Goal: Communication & Community: Answer question/provide support

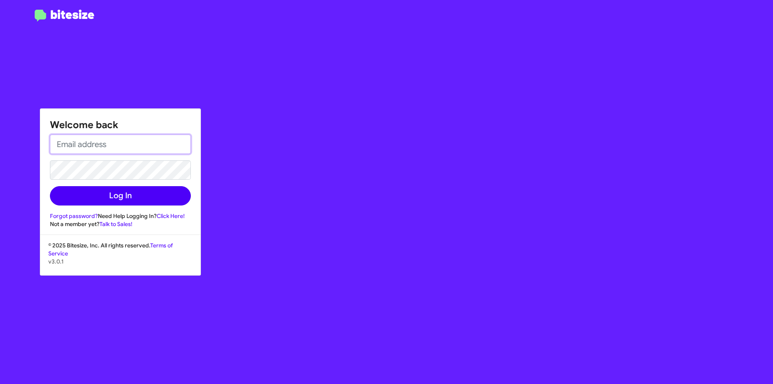
type input "[PERSON_NAME][EMAIL_ADDRESS][PERSON_NAME][PERSON_NAME][DOMAIN_NAME]"
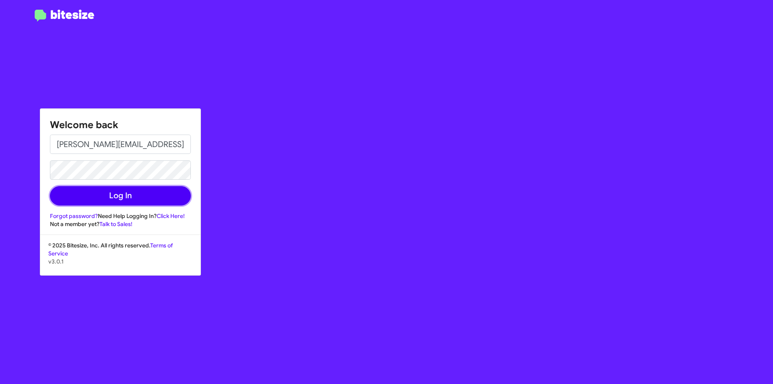
drag, startPoint x: 111, startPoint y: 194, endPoint x: 301, endPoint y: 199, distance: 190.5
click at [113, 195] on button "Log In" at bounding box center [120, 195] width 141 height 19
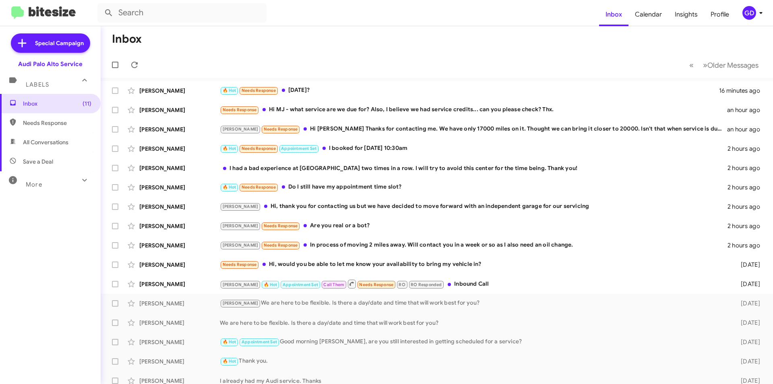
click at [60, 121] on span "Needs Response" at bounding box center [57, 123] width 68 height 8
type input "in:needs-response"
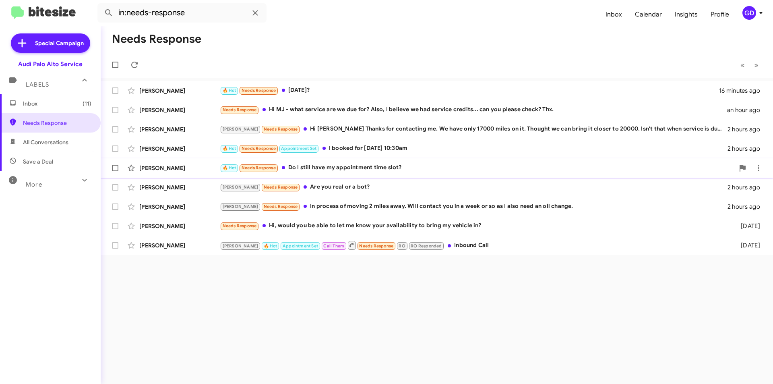
click at [377, 167] on div "🔥 Hot Needs Response Do I still have my appointment time slot?" at bounding box center [477, 167] width 514 height 9
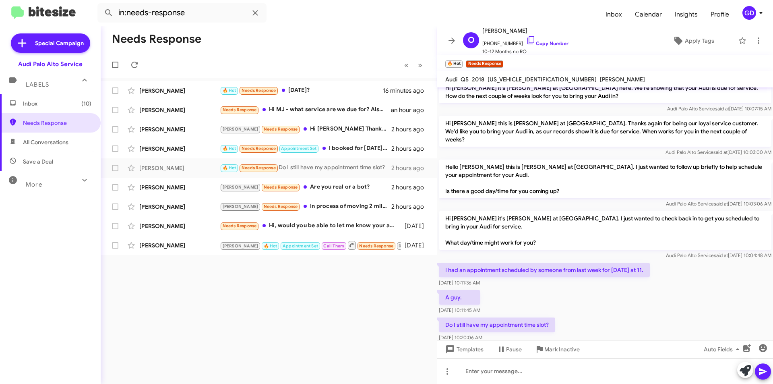
scroll to position [71, 0]
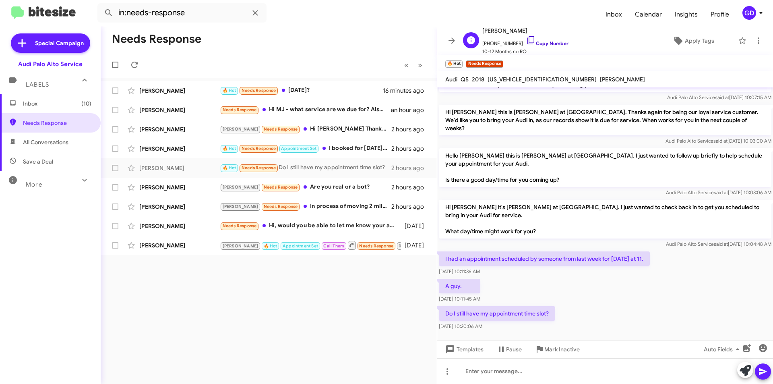
click at [542, 42] on link "Copy Number" at bounding box center [547, 43] width 42 height 6
click at [520, 80] on span "[US_VEHICLE_IDENTIFICATION_NUMBER]" at bounding box center [541, 79] width 109 height 7
copy span "[US_VEHICLE_IDENTIFICATION_NUMBER]"
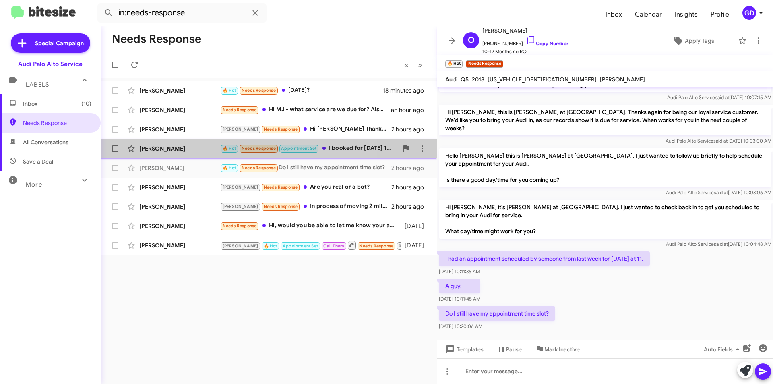
click at [151, 150] on div "[PERSON_NAME]" at bounding box center [179, 149] width 81 height 8
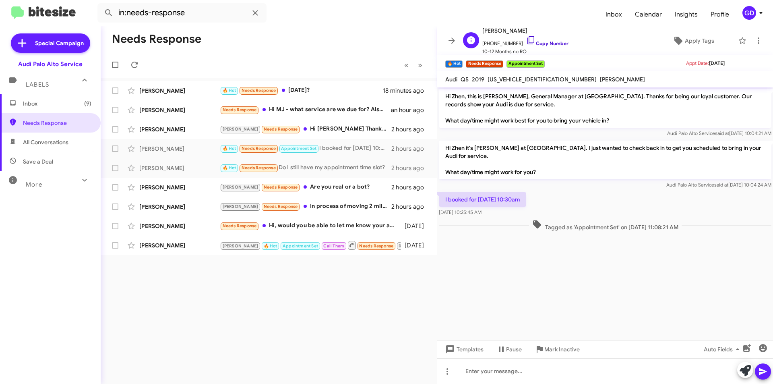
click at [545, 45] on link "Copy Number" at bounding box center [547, 43] width 42 height 6
click at [307, 279] on div "Needs Response « Previous » Next [PERSON_NAME] 🔥 Hot Needs Response [DATE]? 19 …" at bounding box center [269, 204] width 336 height 357
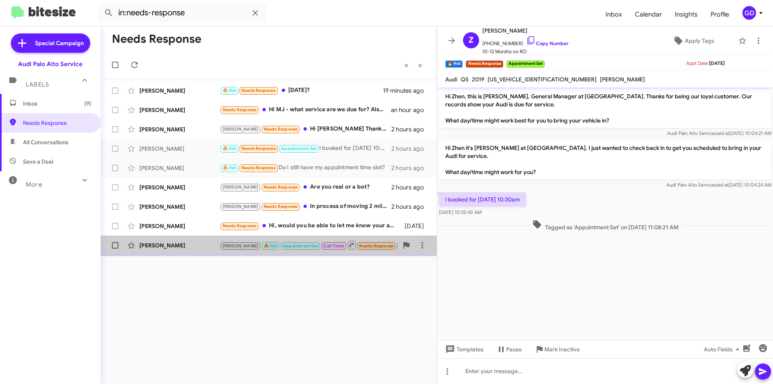
click at [172, 247] on div "[PERSON_NAME]" at bounding box center [179, 245] width 81 height 8
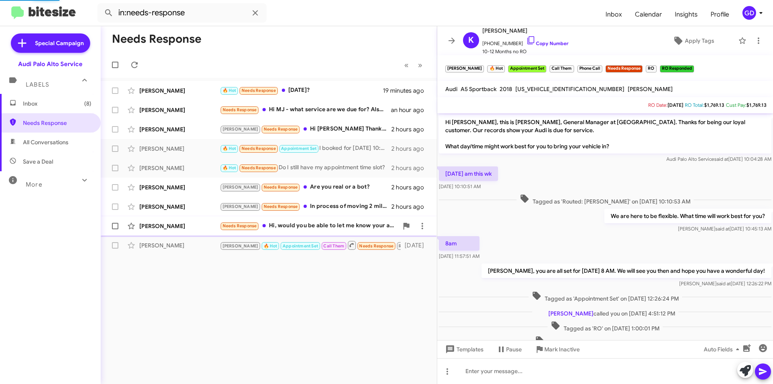
scroll to position [19, 0]
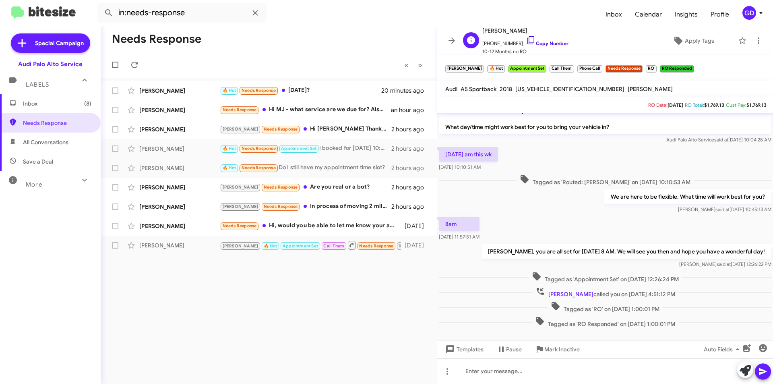
click at [540, 43] on link "Copy Number" at bounding box center [547, 43] width 42 height 6
drag, startPoint x: 533, startPoint y: 43, endPoint x: 529, endPoint y: 41, distance: 4.3
click at [532, 43] on link "Copy Number" at bounding box center [547, 43] width 42 height 6
drag, startPoint x: 161, startPoint y: 250, endPoint x: 214, endPoint y: 357, distance: 119.0
click at [211, 358] on div "Needs Response « Previous » Next [PERSON_NAME] 🔥 Hot Needs Response [DATE]? 22 …" at bounding box center [269, 204] width 336 height 357
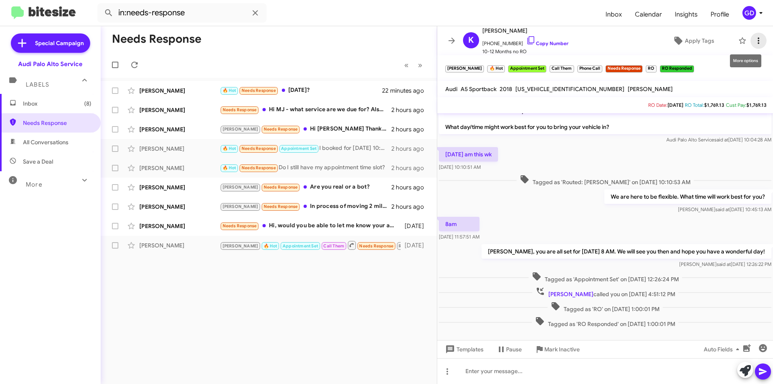
click at [758, 41] on icon at bounding box center [759, 40] width 2 height 6
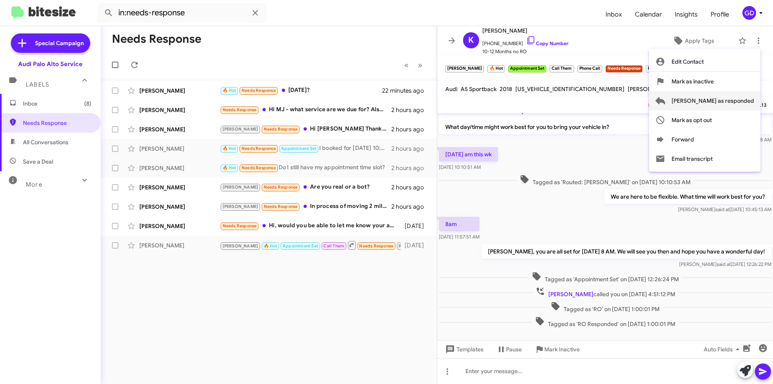
click at [723, 103] on span "[PERSON_NAME] as responded" at bounding box center [712, 100] width 83 height 19
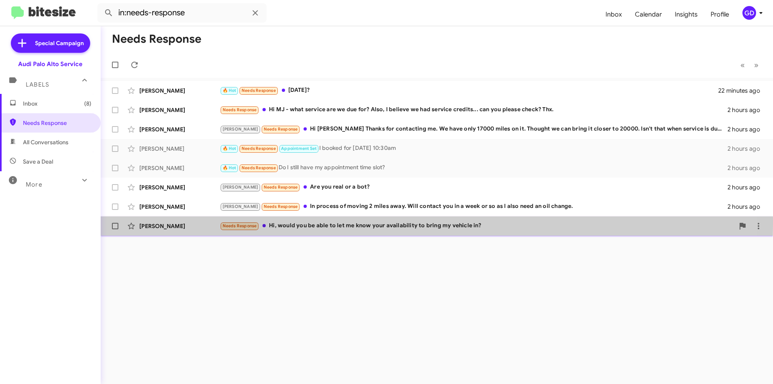
drag, startPoint x: 151, startPoint y: 224, endPoint x: 106, endPoint y: 232, distance: 45.9
click at [151, 223] on div "[PERSON_NAME]" at bounding box center [179, 226] width 81 height 8
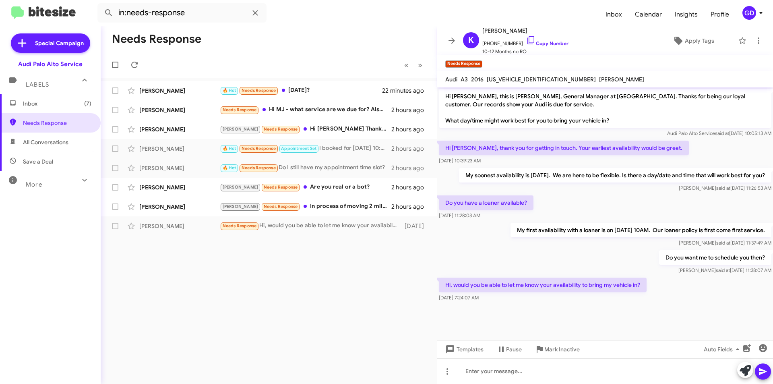
click at [586, 257] on div "Do you want me to schedule you then? [PERSON_NAME] said at [DATE] 11:38:07 AM" at bounding box center [605, 261] width 336 height 27
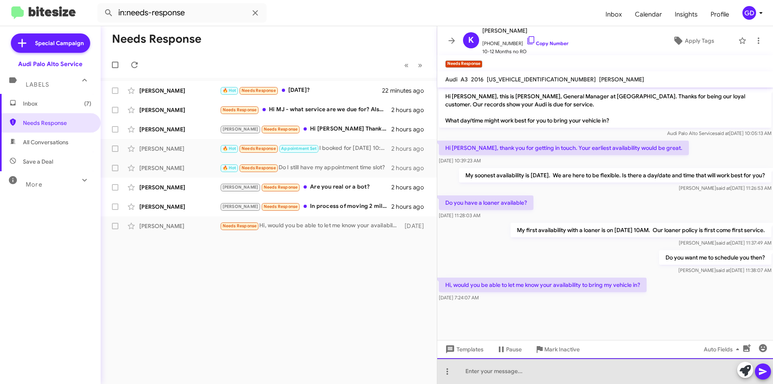
click at [465, 370] on div at bounding box center [605, 371] width 336 height 26
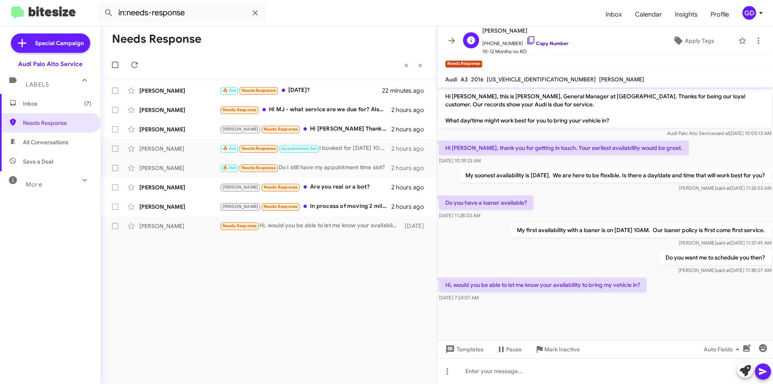
click at [537, 43] on link "Copy Number" at bounding box center [547, 43] width 42 height 6
drag, startPoint x: 473, startPoint y: 370, endPoint x: 479, endPoint y: 370, distance: 5.6
click at [473, 371] on div at bounding box center [605, 371] width 336 height 26
click at [308, 229] on div "Needs Response Hi, would you be able to let me know your availability to bring …" at bounding box center [309, 225] width 178 height 9
click at [542, 43] on link "Copy Number" at bounding box center [547, 43] width 42 height 6
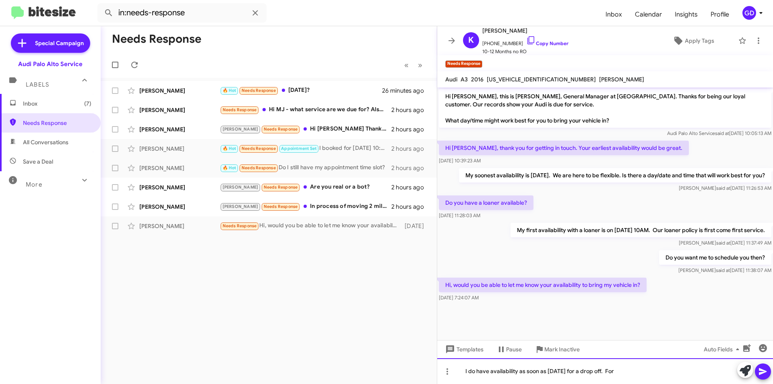
click at [623, 371] on div "I do have availability as soon as [DATE] for a drop off. For" at bounding box center [605, 371] width 336 height 26
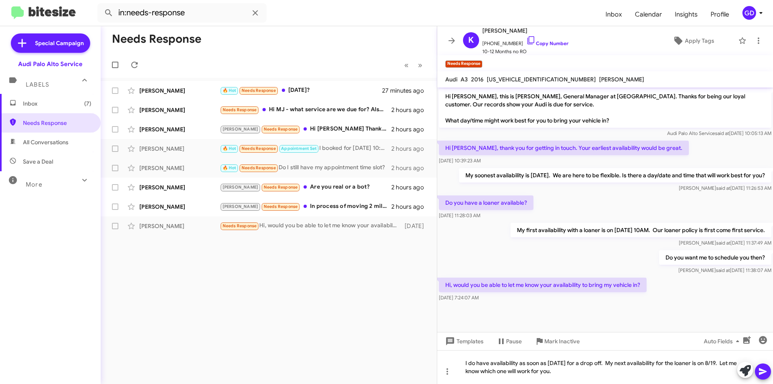
click at [760, 371] on icon at bounding box center [763, 371] width 10 height 10
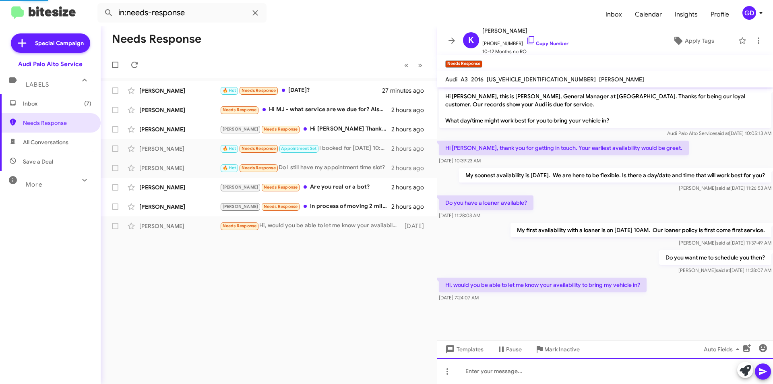
scroll to position [15, 0]
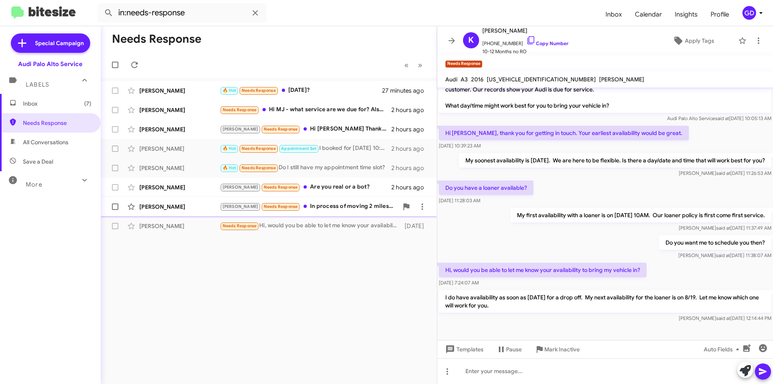
click at [161, 208] on div "[PERSON_NAME]" at bounding box center [179, 206] width 81 height 8
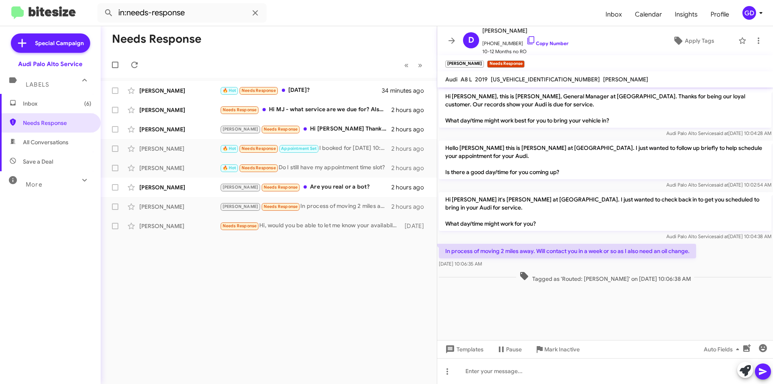
click at [282, 283] on div "Needs Response « Previous » Next [PERSON_NAME] 🔥 Hot Needs Response [DATE]? 34 …" at bounding box center [269, 204] width 336 height 357
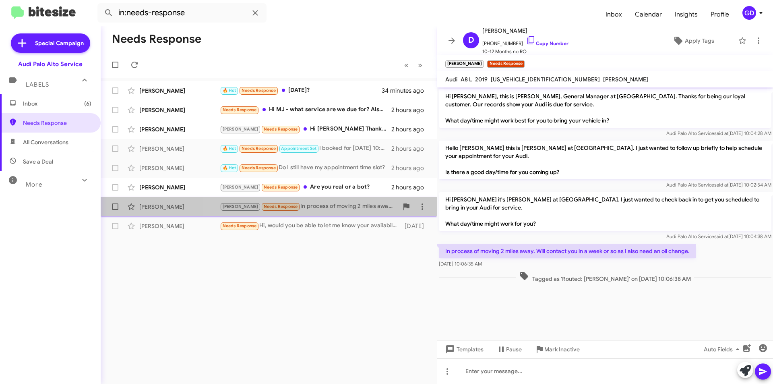
click at [316, 206] on div "[PERSON_NAME] Needs Response In process of moving 2 miles away. Will contact yo…" at bounding box center [309, 206] width 178 height 9
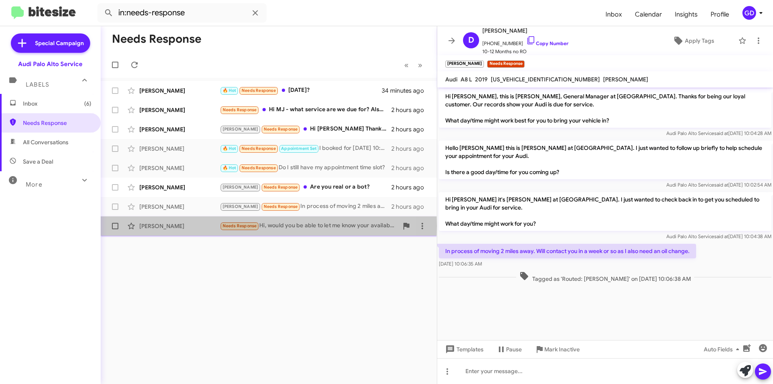
click at [171, 226] on div "[PERSON_NAME]" at bounding box center [179, 226] width 81 height 8
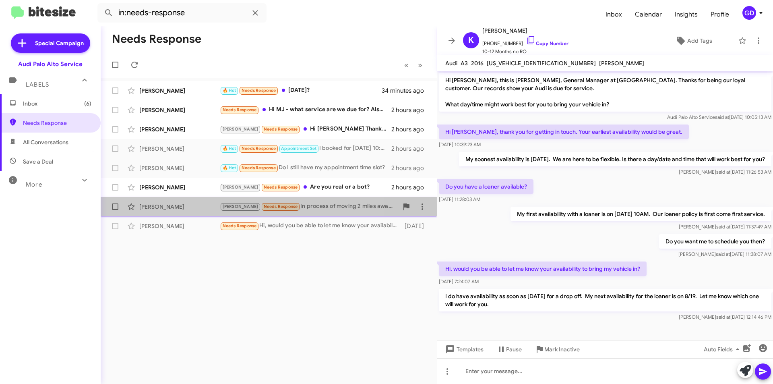
click at [155, 209] on div "[PERSON_NAME]" at bounding box center [179, 206] width 81 height 8
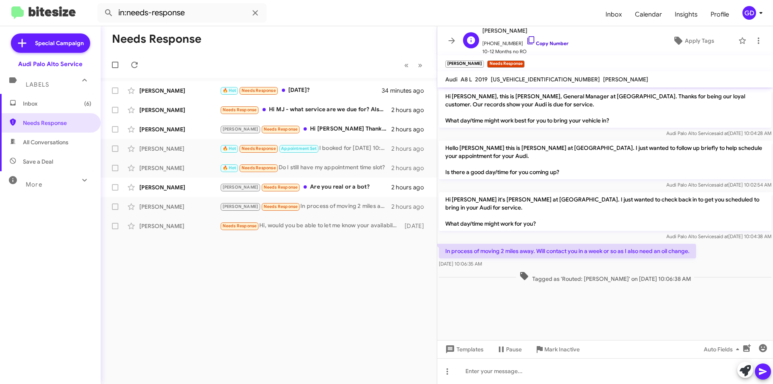
click at [542, 42] on link "Copy Number" at bounding box center [547, 43] width 42 height 6
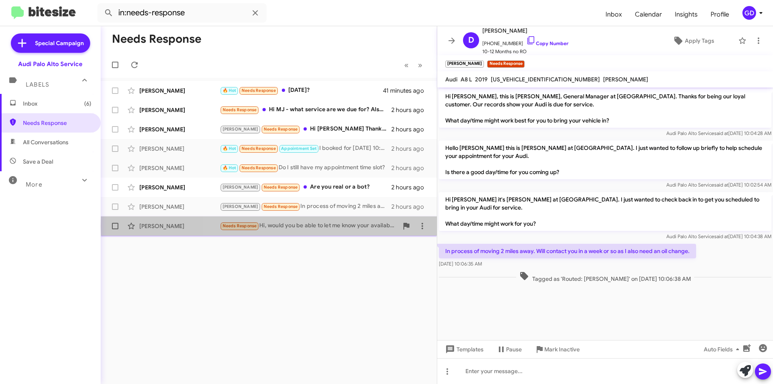
click at [330, 226] on div "Needs Response Hi, would you be able to let me know your availability to bring …" at bounding box center [309, 225] width 178 height 9
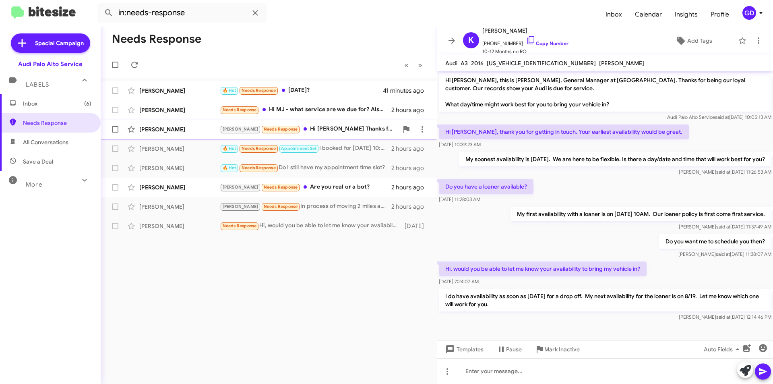
click at [174, 130] on div "[PERSON_NAME]" at bounding box center [179, 129] width 81 height 8
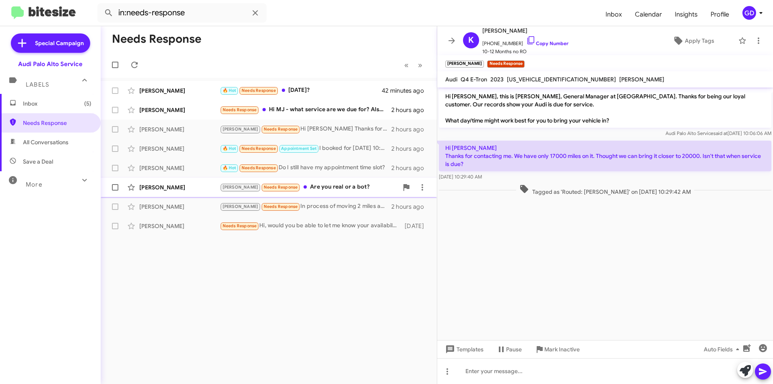
click at [305, 187] on div "[PERSON_NAME] Needs Response Are you real or a bot?" at bounding box center [309, 186] width 178 height 9
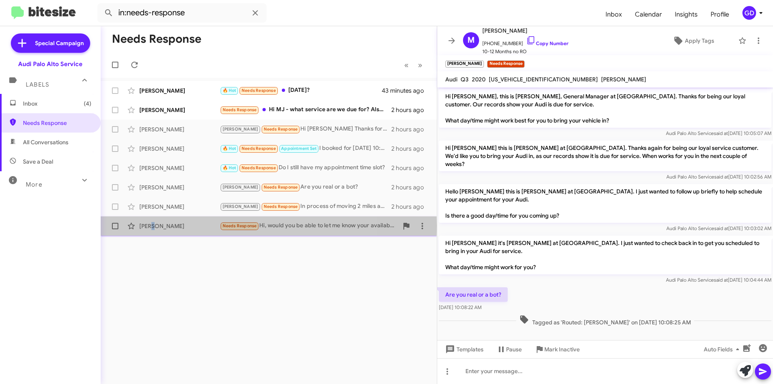
click at [151, 226] on div "[PERSON_NAME]" at bounding box center [179, 226] width 81 height 8
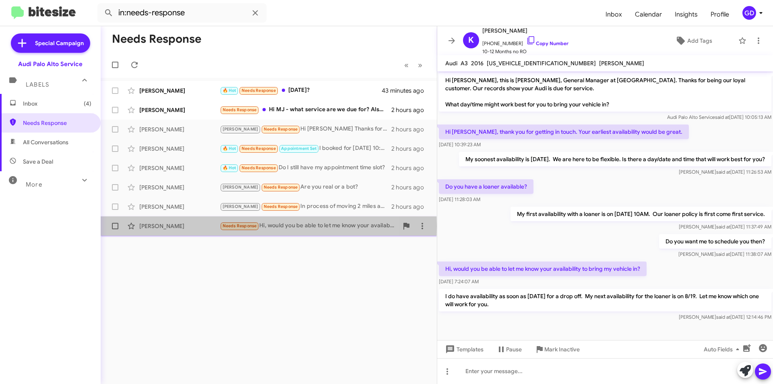
click at [162, 226] on div "[PERSON_NAME]" at bounding box center [179, 226] width 81 height 8
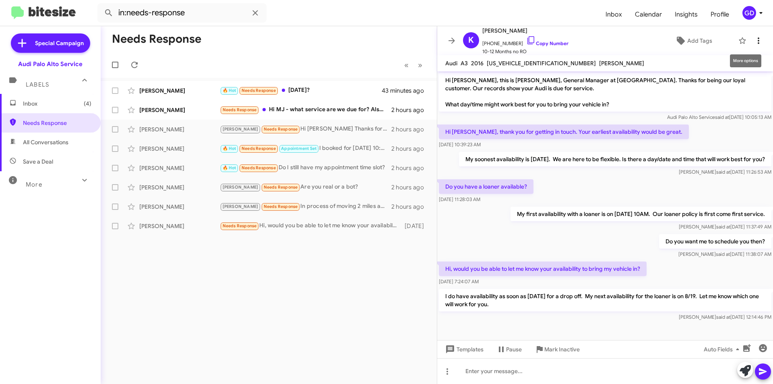
click at [754, 42] on icon at bounding box center [759, 41] width 10 height 10
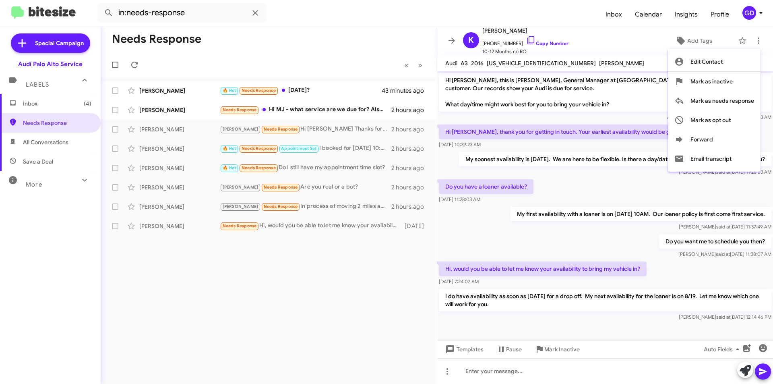
click at [353, 261] on div at bounding box center [386, 192] width 773 height 384
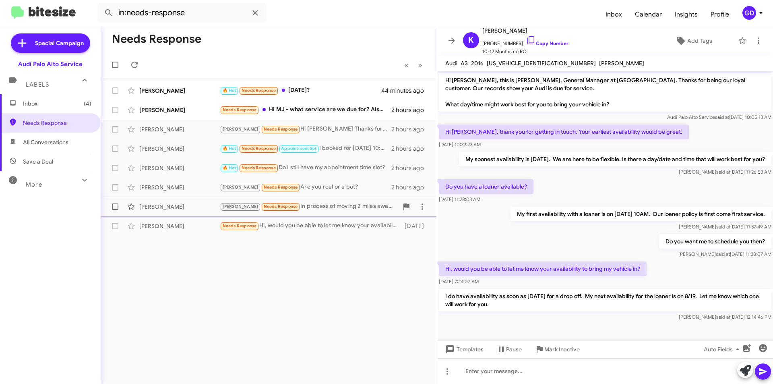
click at [155, 204] on div "[PERSON_NAME]" at bounding box center [179, 206] width 81 height 8
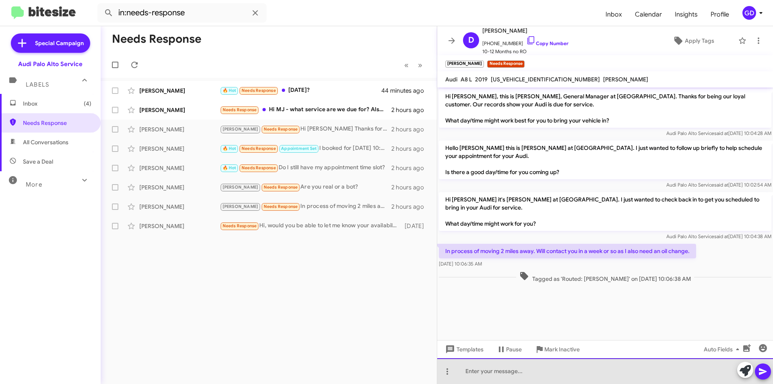
click at [470, 373] on div at bounding box center [605, 371] width 336 height 26
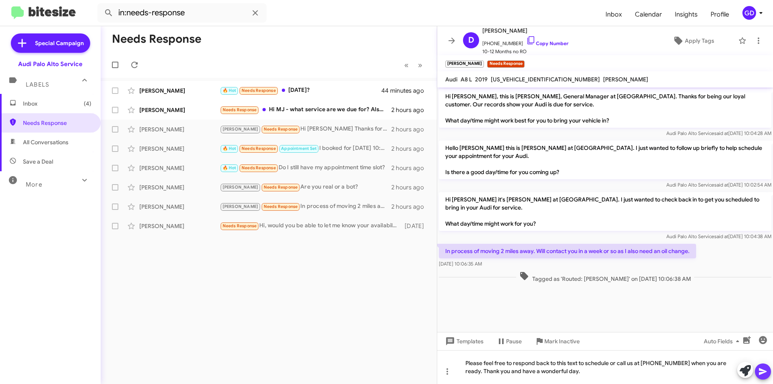
click at [762, 372] on icon at bounding box center [763, 371] width 10 height 10
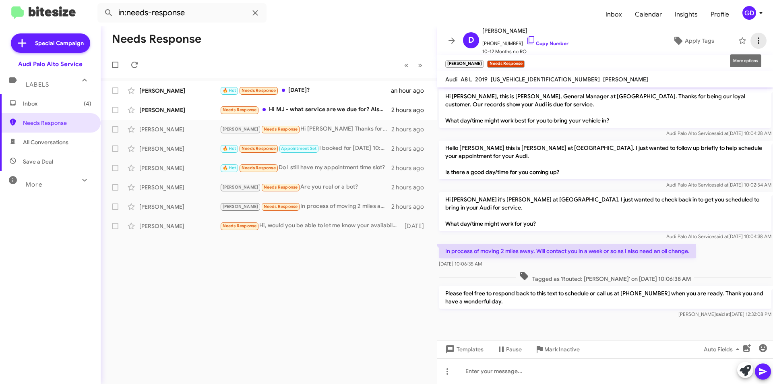
click at [754, 40] on icon at bounding box center [759, 41] width 10 height 10
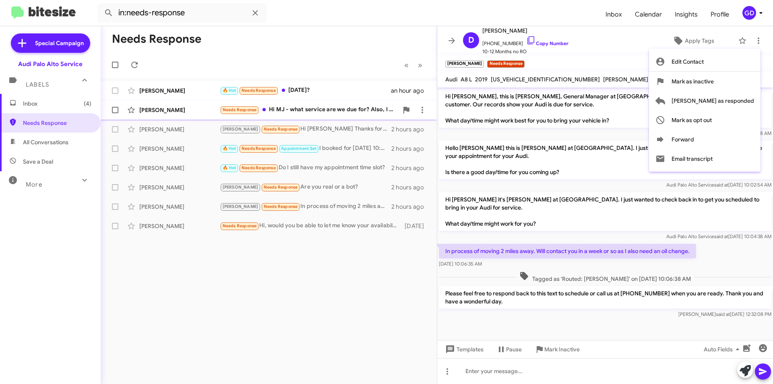
click at [730, 101] on span "[PERSON_NAME] as responded" at bounding box center [712, 100] width 83 height 19
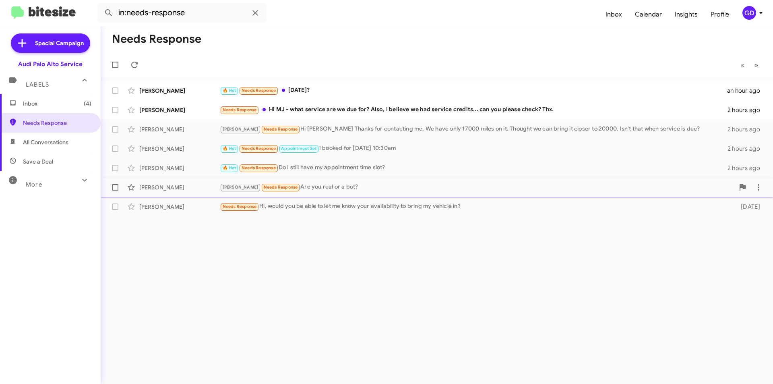
click at [142, 184] on div "[PERSON_NAME]" at bounding box center [179, 187] width 81 height 8
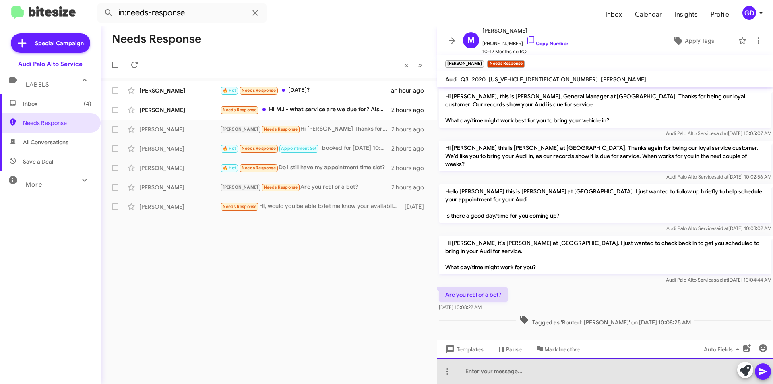
click at [470, 374] on div at bounding box center [605, 371] width 336 height 26
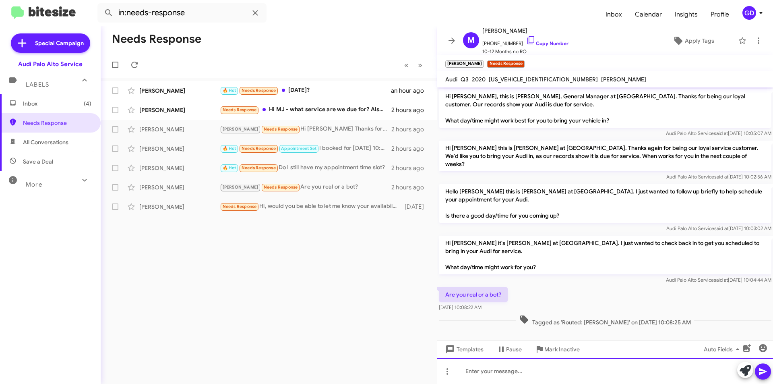
click at [467, 376] on div at bounding box center [605, 371] width 336 height 26
click at [533, 285] on div "Are you real or a bot? [DATE] 10:08:22 AM" at bounding box center [605, 298] width 336 height 27
drag, startPoint x: 520, startPoint y: 371, endPoint x: 527, endPoint y: 371, distance: 7.2
click at [521, 371] on div "Hi [PERSON_NAME], I'm real" at bounding box center [605, 371] width 336 height 26
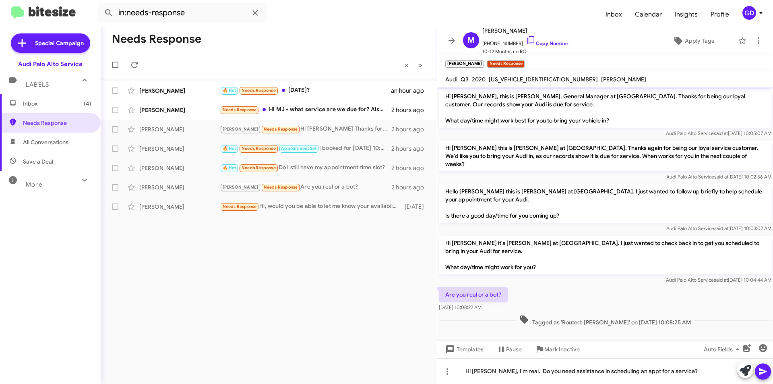
click at [762, 373] on icon at bounding box center [763, 371] width 8 height 7
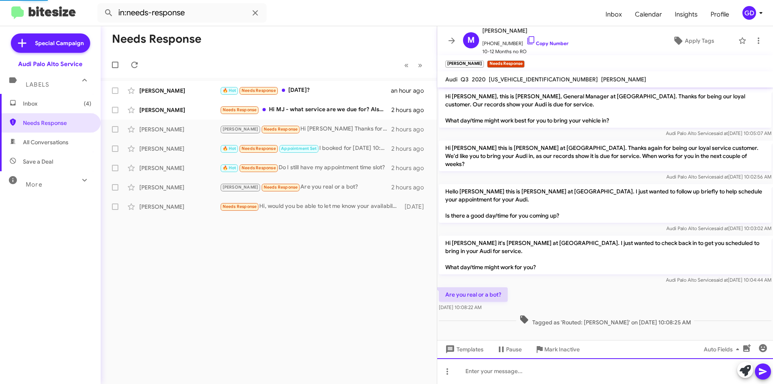
scroll to position [21, 0]
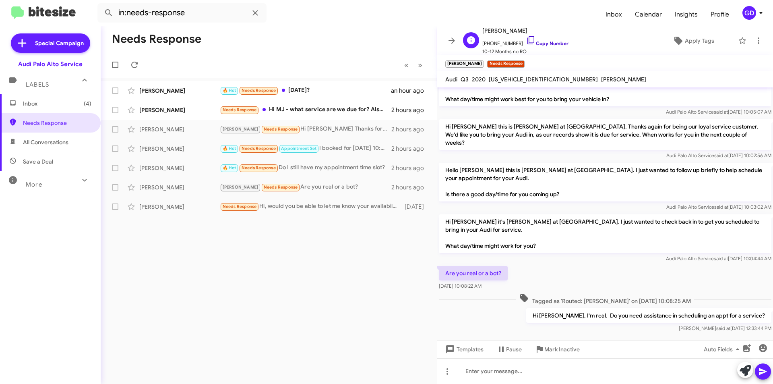
click at [542, 45] on link "Copy Number" at bounding box center [547, 43] width 42 height 6
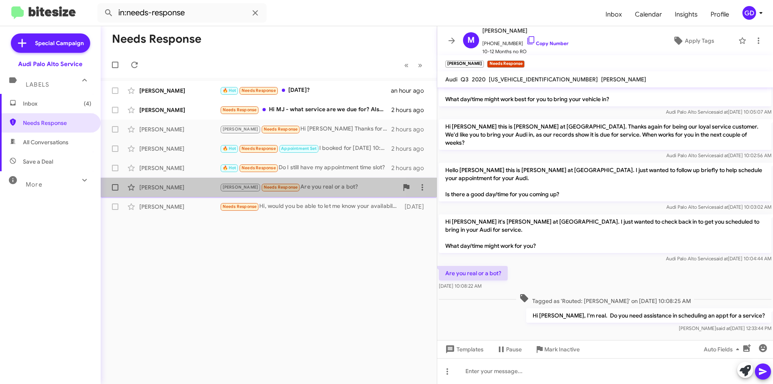
click at [166, 189] on div "[PERSON_NAME]" at bounding box center [179, 187] width 81 height 8
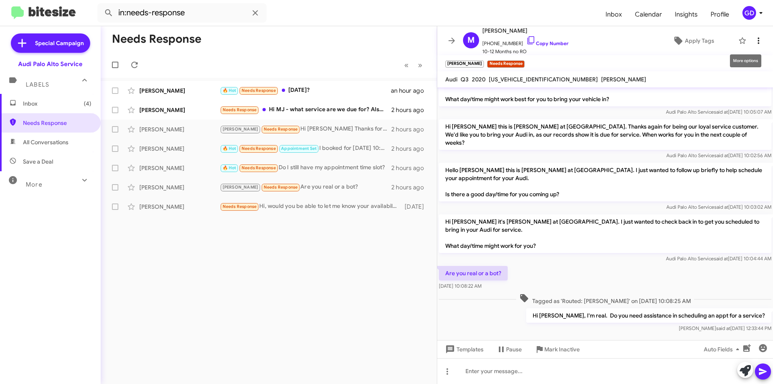
click at [754, 38] on icon at bounding box center [759, 41] width 10 height 10
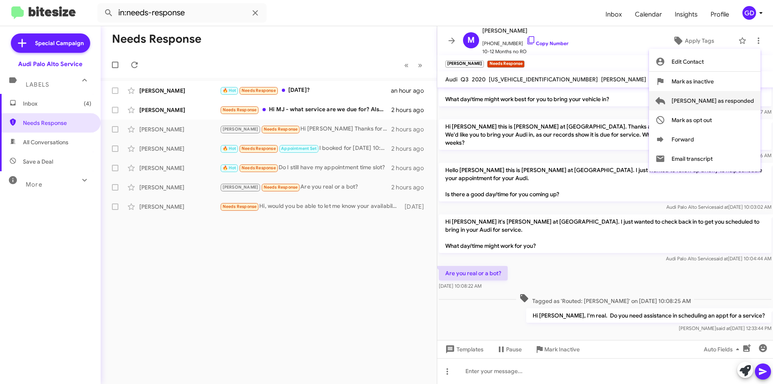
click at [727, 101] on span "[PERSON_NAME] as responded" at bounding box center [712, 100] width 83 height 19
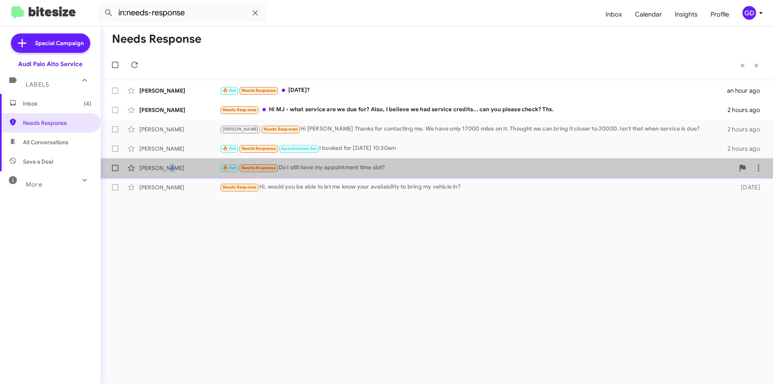
click at [169, 166] on div "[PERSON_NAME]" at bounding box center [179, 168] width 81 height 8
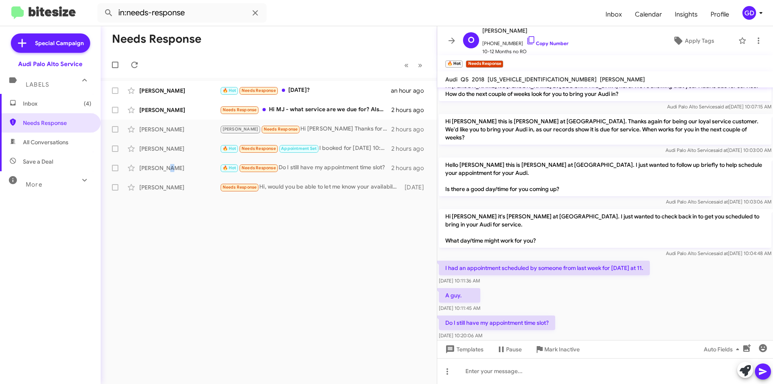
scroll to position [71, 0]
